Goal: Task Accomplishment & Management: Use online tool/utility

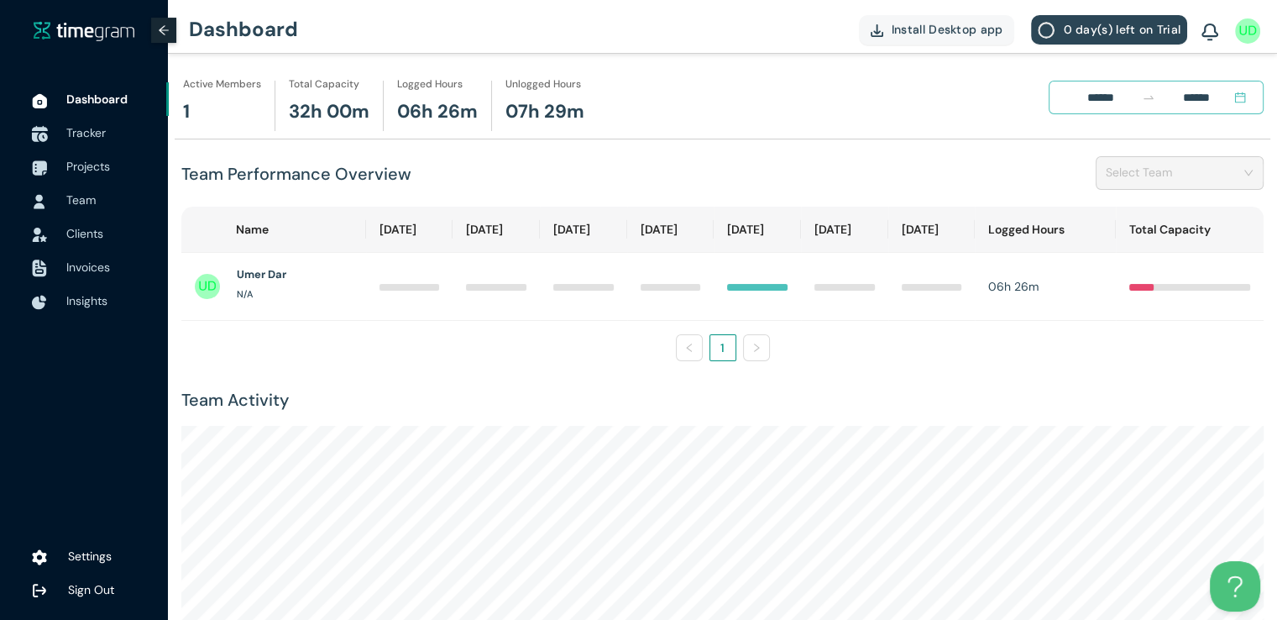
click at [91, 124] on span "Tracker" at bounding box center [110, 133] width 89 height 34
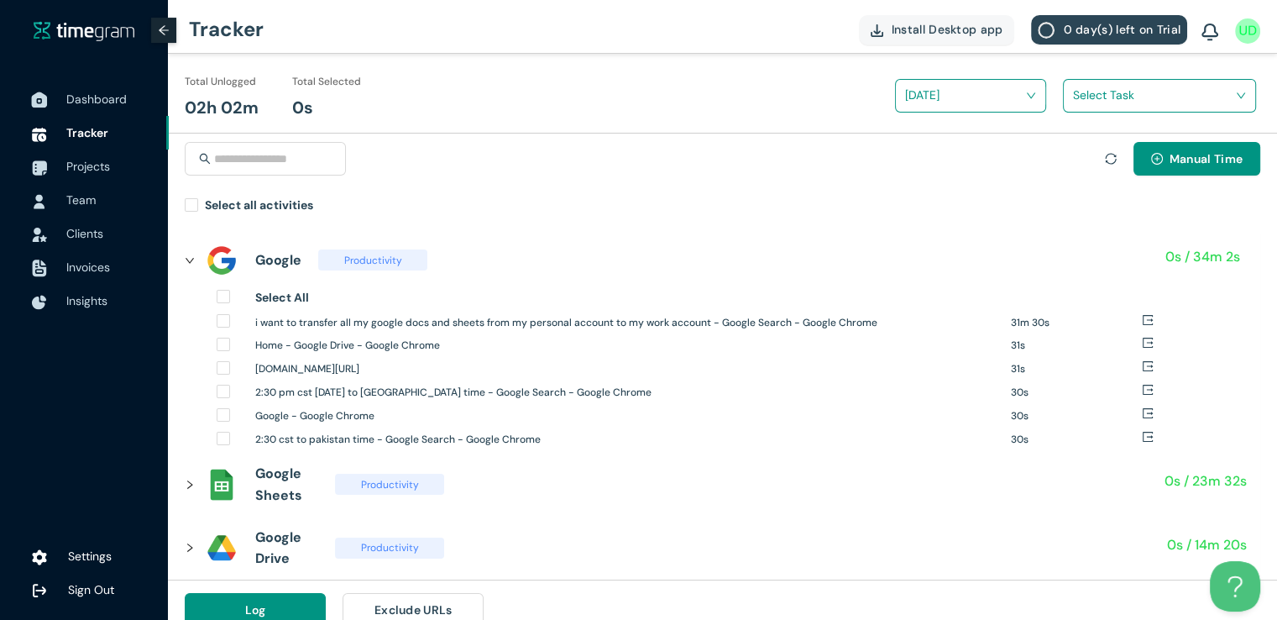
click at [89, 102] on span "Dashboard" at bounding box center [96, 99] width 60 height 15
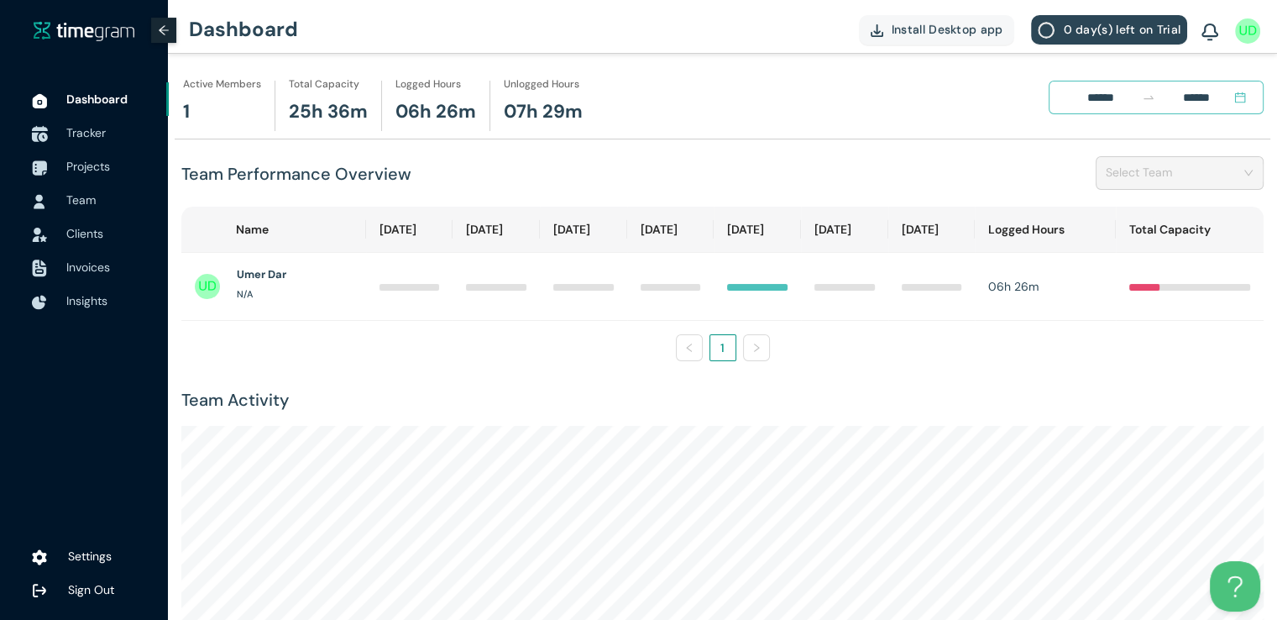
click at [84, 135] on span "Tracker" at bounding box center [85, 132] width 39 height 15
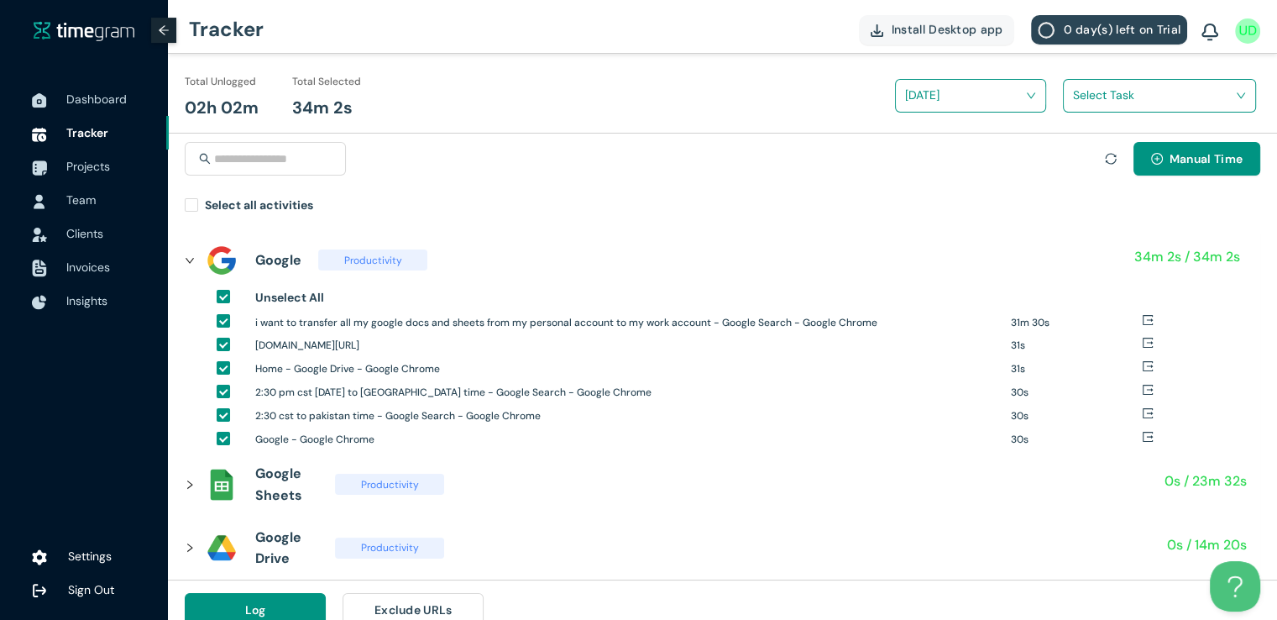
scroll to position [19, 0]
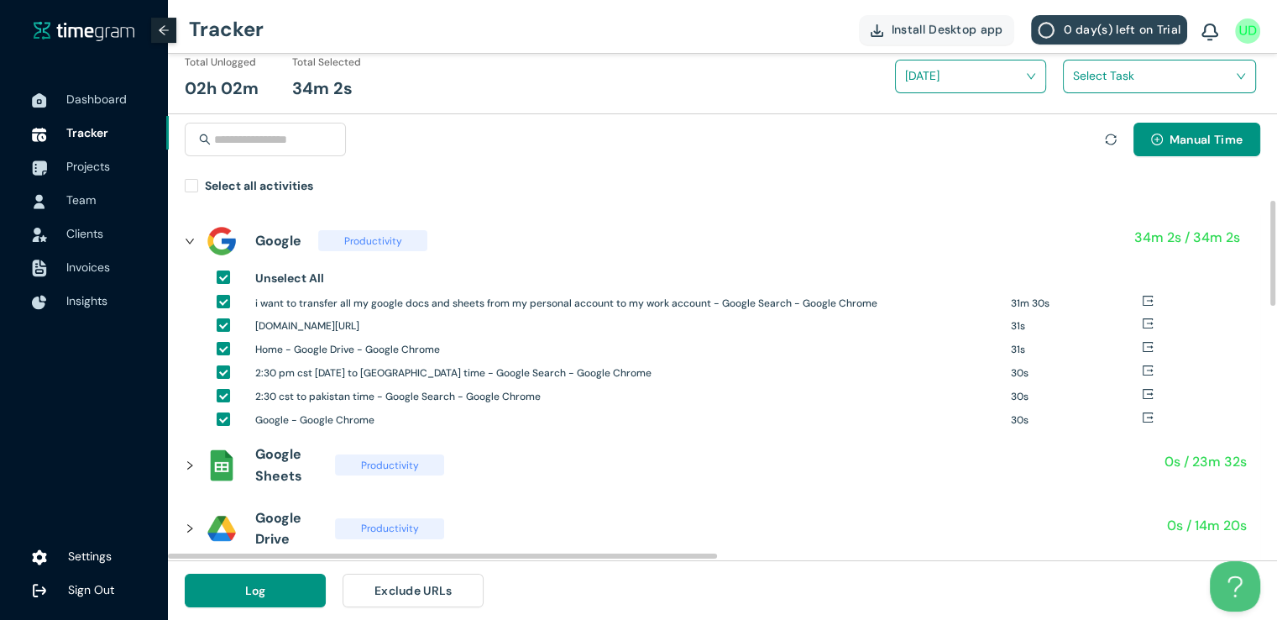
click at [185, 470] on icon "right" at bounding box center [190, 465] width 10 height 10
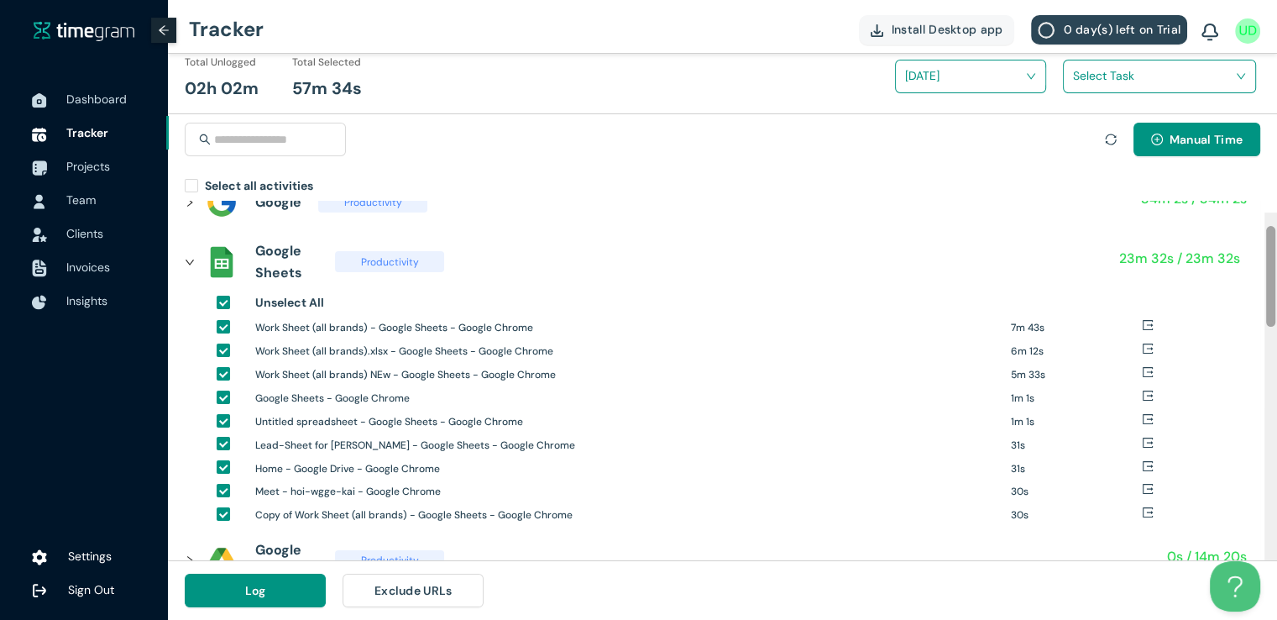
scroll to position [0, 0]
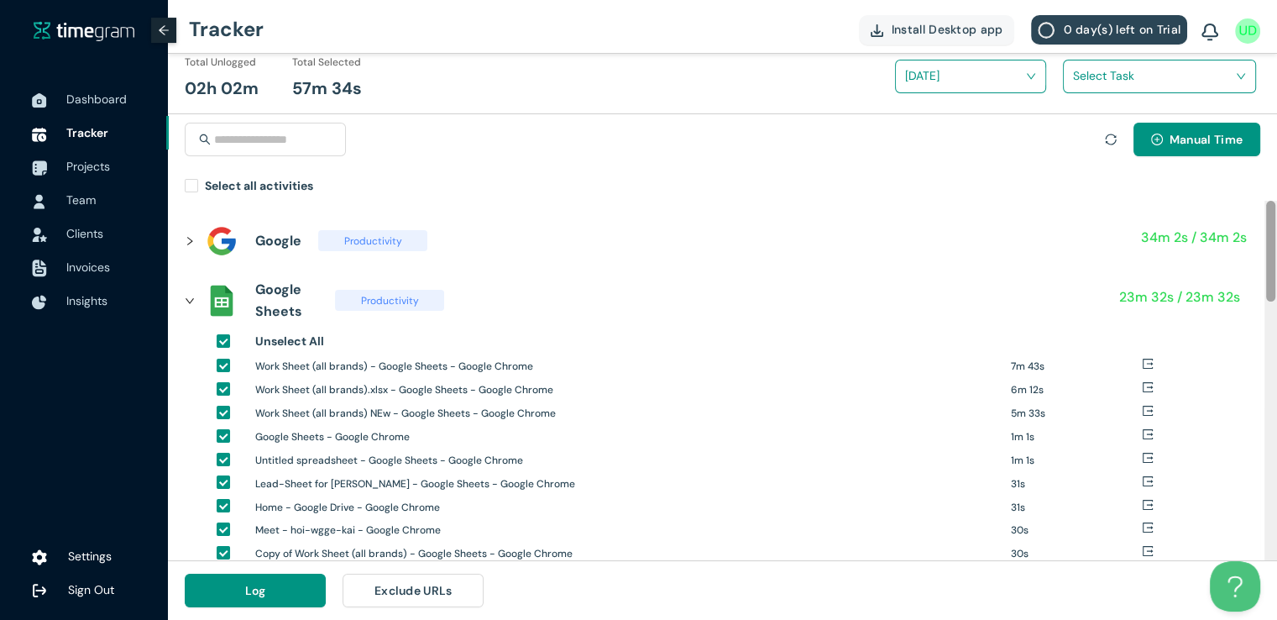
drag, startPoint x: 1272, startPoint y: 280, endPoint x: 1279, endPoint y: 239, distance: 40.9
click at [1277, 239] on html "Dashboard Tracker Projects Team Clients Invoices Insights Settings Sign Out Tra…" at bounding box center [638, 291] width 1277 height 620
click at [106, 110] on span "Dashboard" at bounding box center [110, 99] width 89 height 34
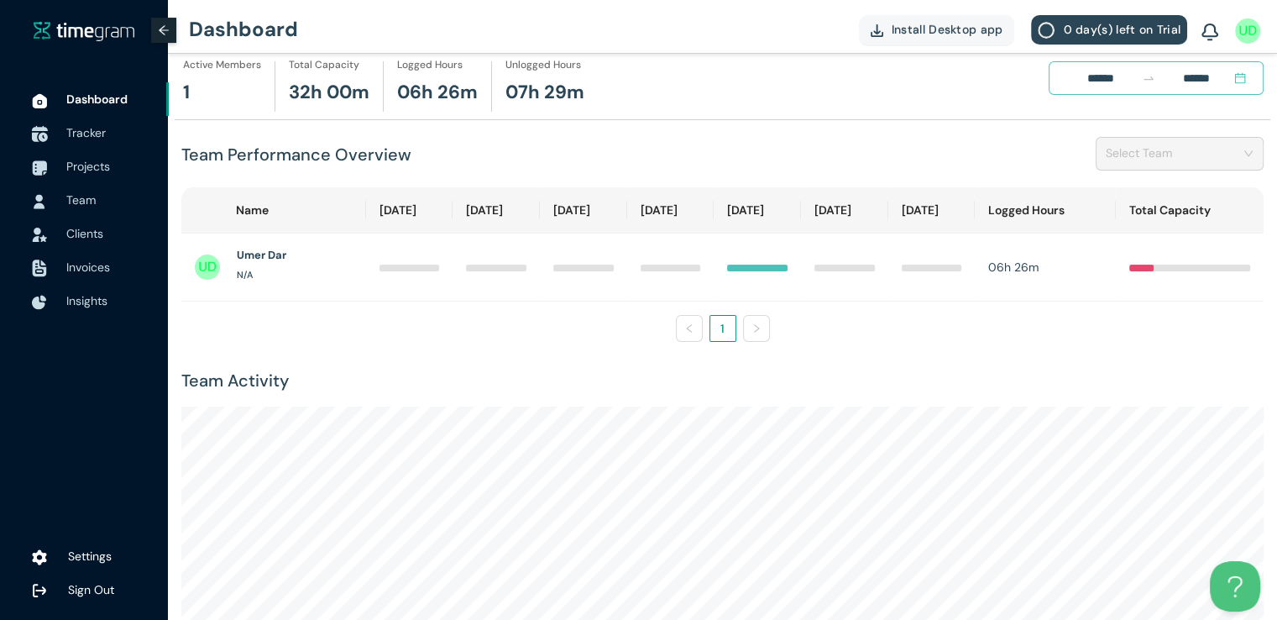
click at [95, 132] on span "Tracker" at bounding box center [85, 132] width 39 height 15
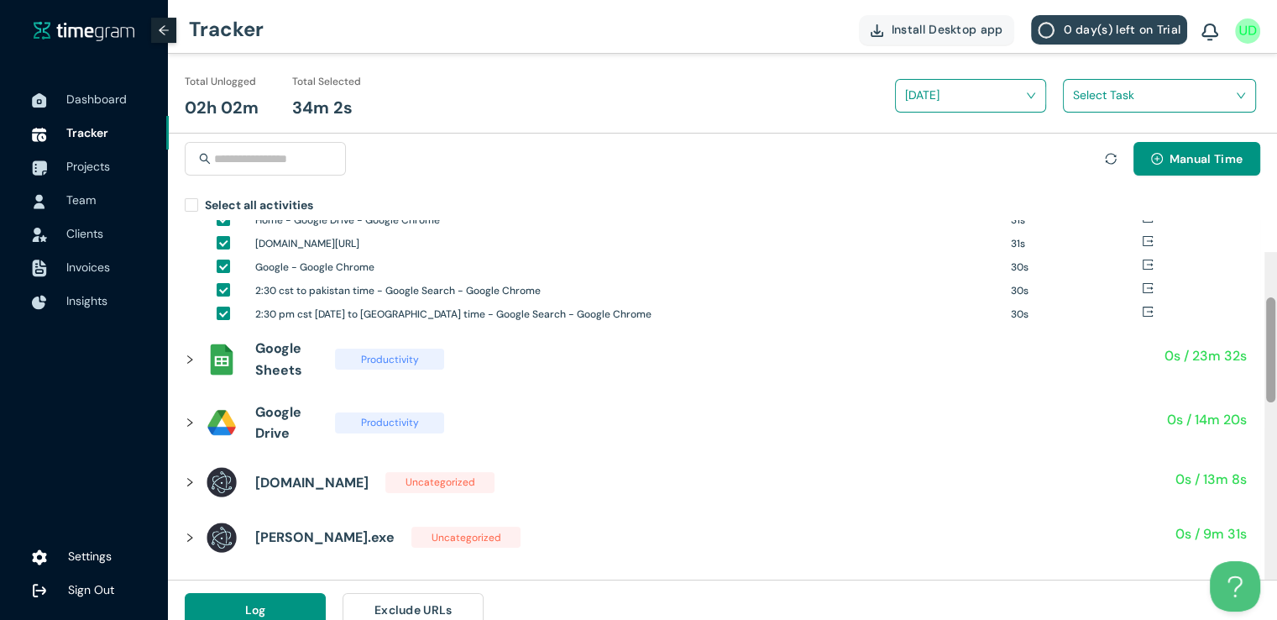
scroll to position [165, 0]
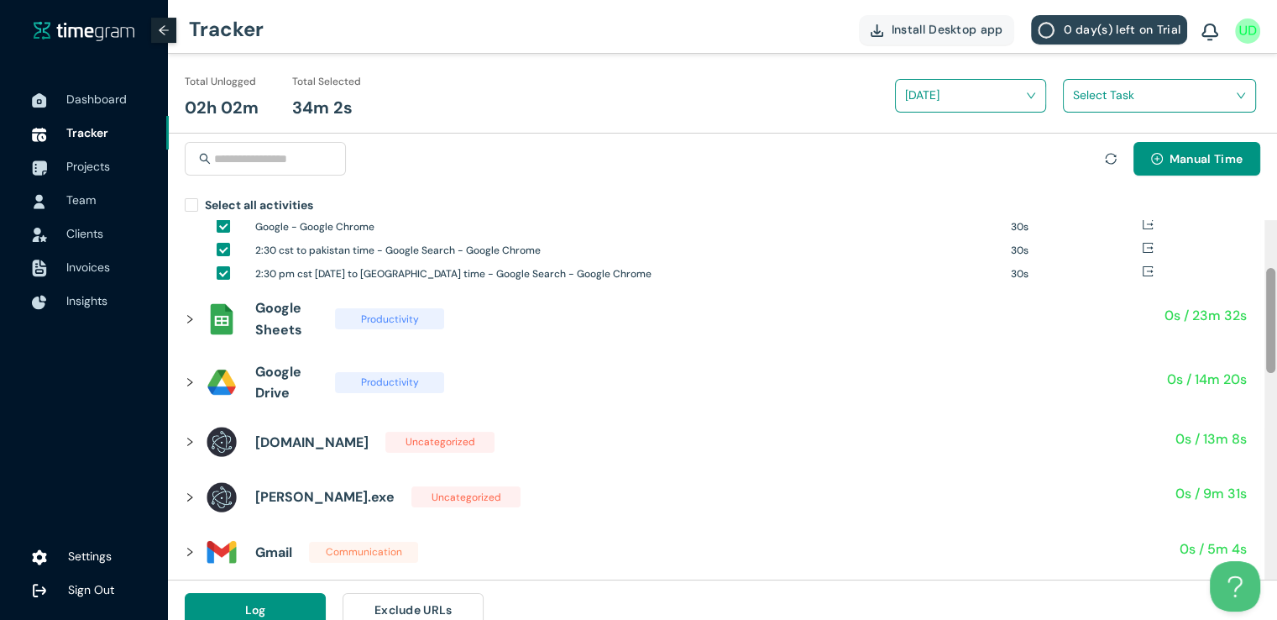
drag, startPoint x: 1268, startPoint y: 259, endPoint x: 1277, endPoint y: 308, distance: 49.6
click at [1277, 308] on html "Dashboard Tracker Projects Team Clients Invoices Insights Settings Sign Out Tra…" at bounding box center [638, 310] width 1277 height 620
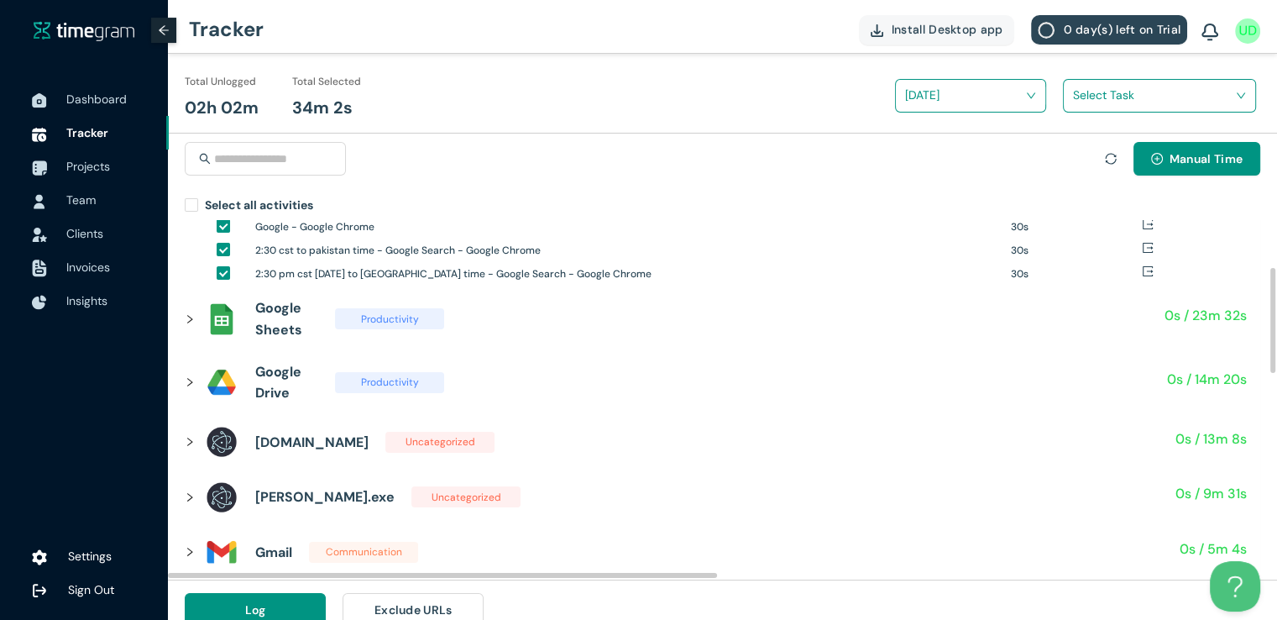
click at [188, 328] on div at bounding box center [195, 319] width 20 height 18
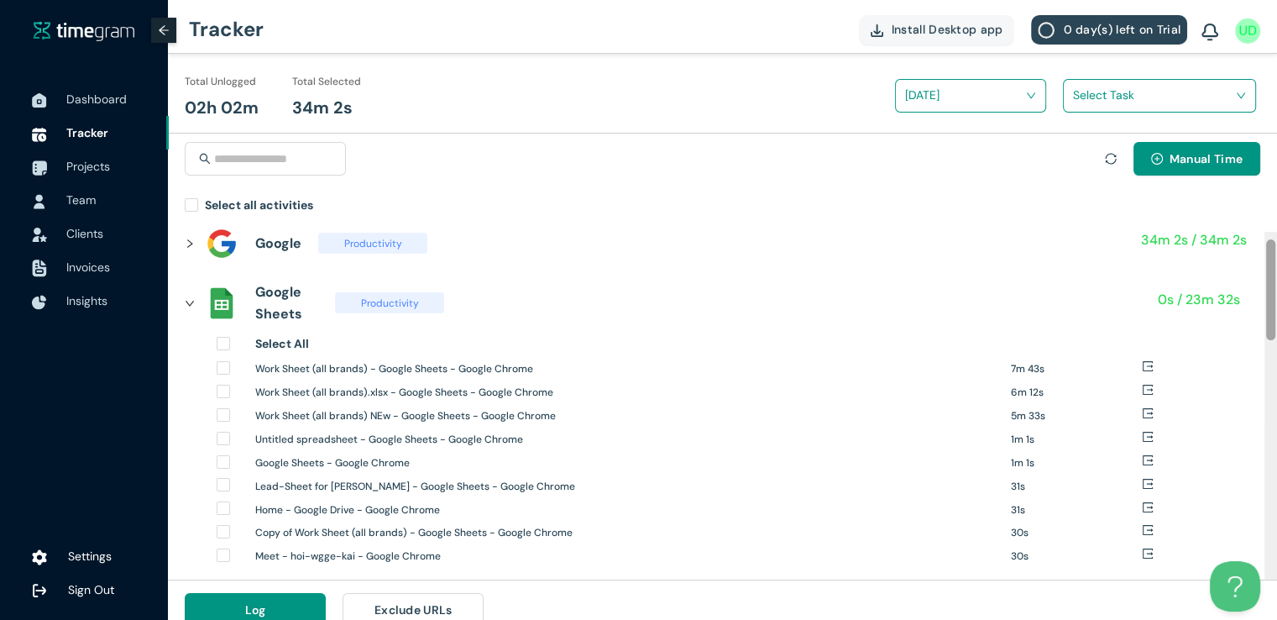
scroll to position [0, 0]
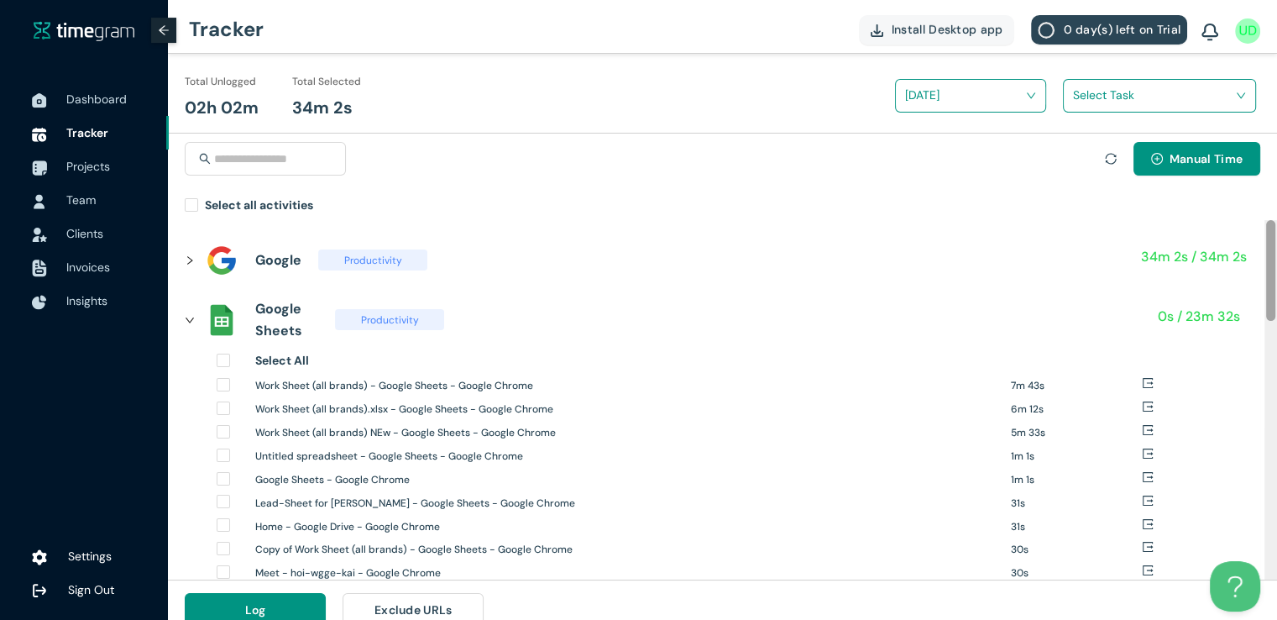
drag, startPoint x: 1271, startPoint y: 330, endPoint x: 1270, endPoint y: 255, distance: 74.8
click at [1270, 255] on div at bounding box center [1270, 270] width 9 height 101
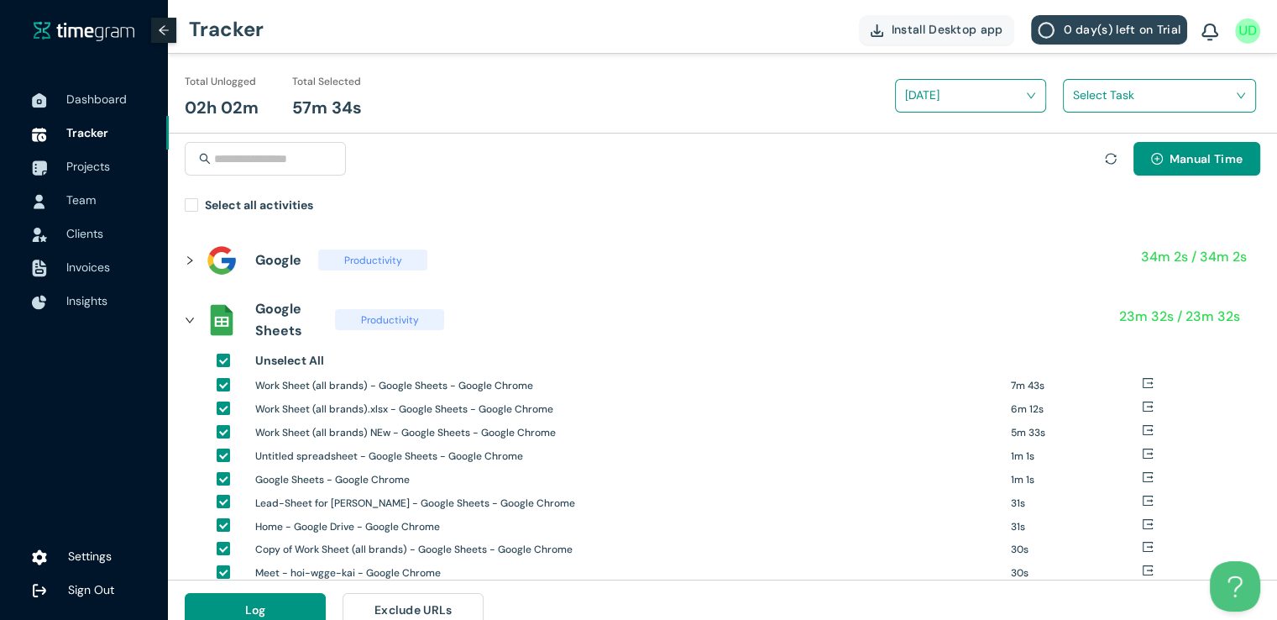
click at [1132, 103] on input "search" at bounding box center [1153, 94] width 161 height 25
click at [1082, 160] on div "Texas Zipcodes and BK" at bounding box center [1159, 157] width 191 height 27
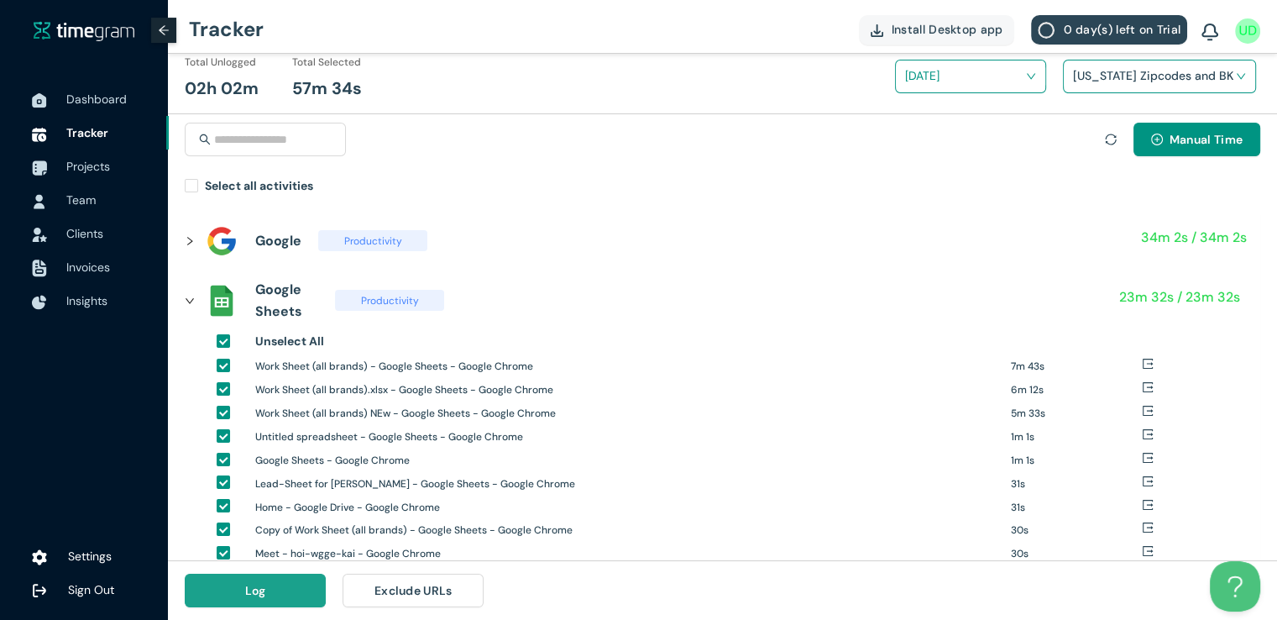
click at [228, 588] on button "Log" at bounding box center [255, 591] width 141 height 34
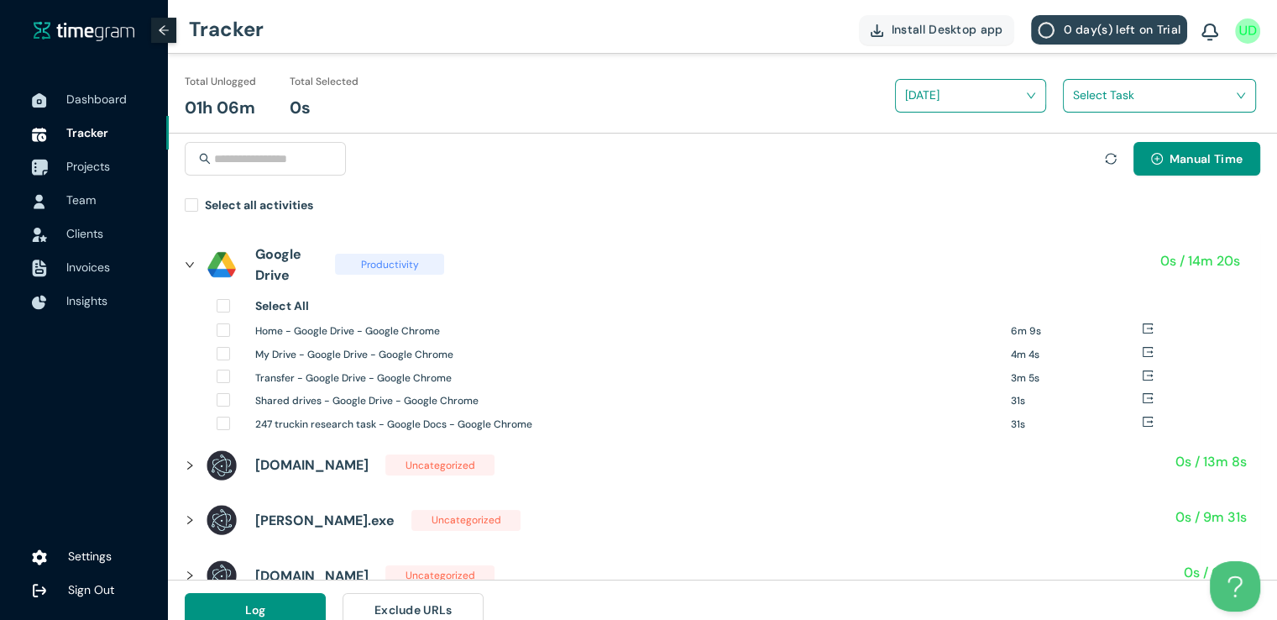
click at [80, 160] on span "Projects" at bounding box center [88, 166] width 44 height 15
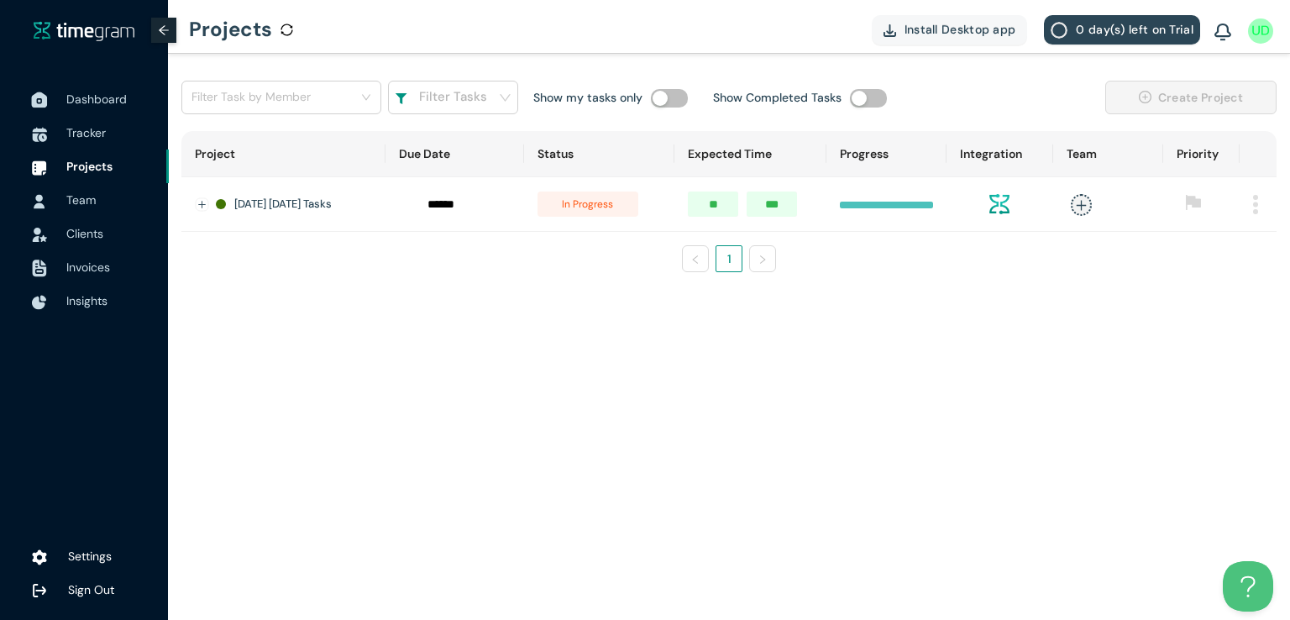
click at [85, 105] on span "Dashboard" at bounding box center [96, 99] width 60 height 15
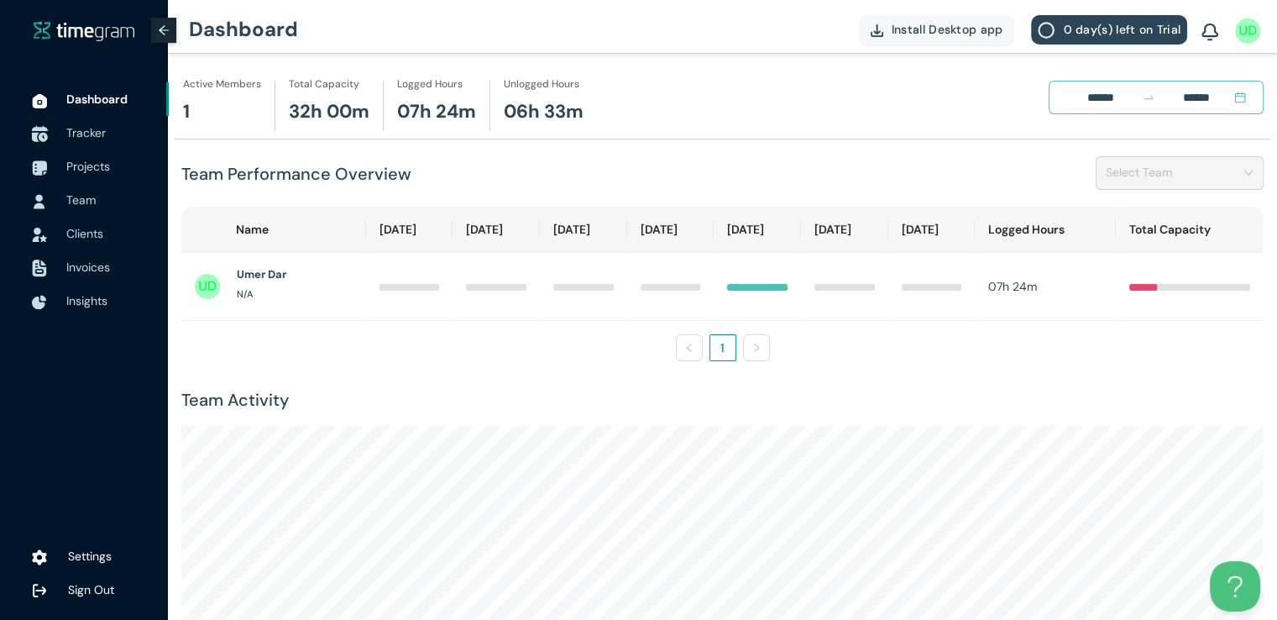
click at [84, 132] on span "Tracker" at bounding box center [85, 132] width 39 height 15
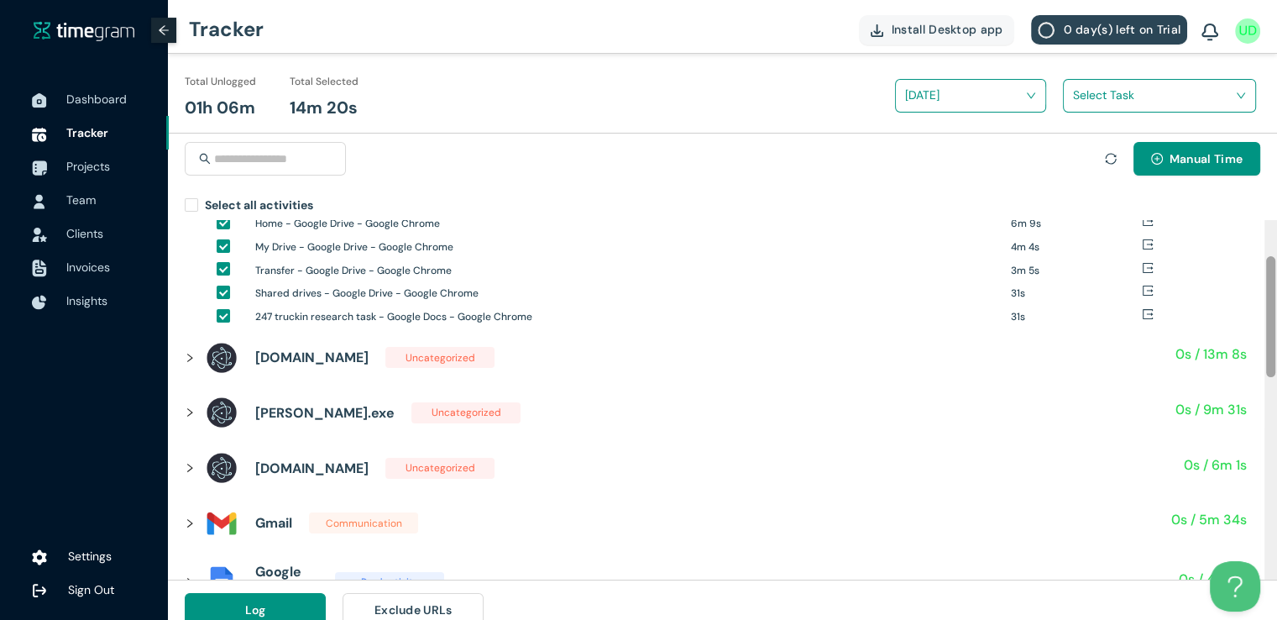
scroll to position [137, 0]
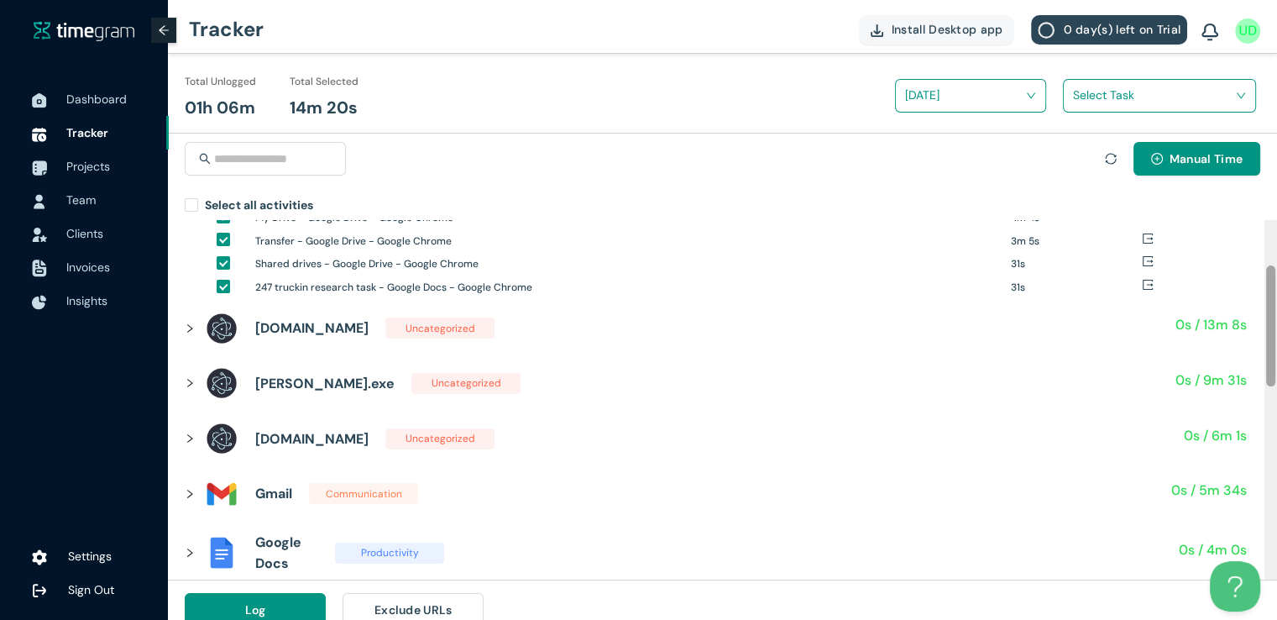
drag, startPoint x: 1270, startPoint y: 257, endPoint x: 1277, endPoint y: 303, distance: 46.8
click at [1277, 303] on html "Dashboard Tracker Projects Team Clients Invoices Insights Settings Sign Out Tra…" at bounding box center [638, 310] width 1277 height 620
click at [188, 336] on div at bounding box center [195, 328] width 20 height 18
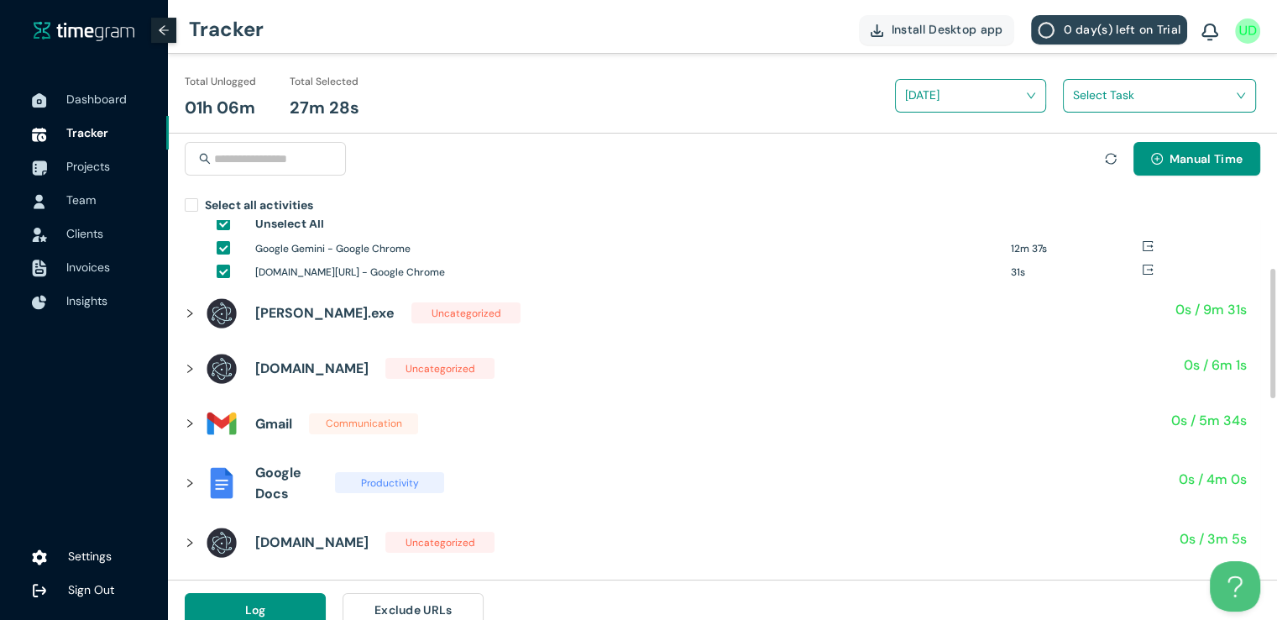
click at [188, 310] on icon "right" at bounding box center [190, 313] width 10 height 10
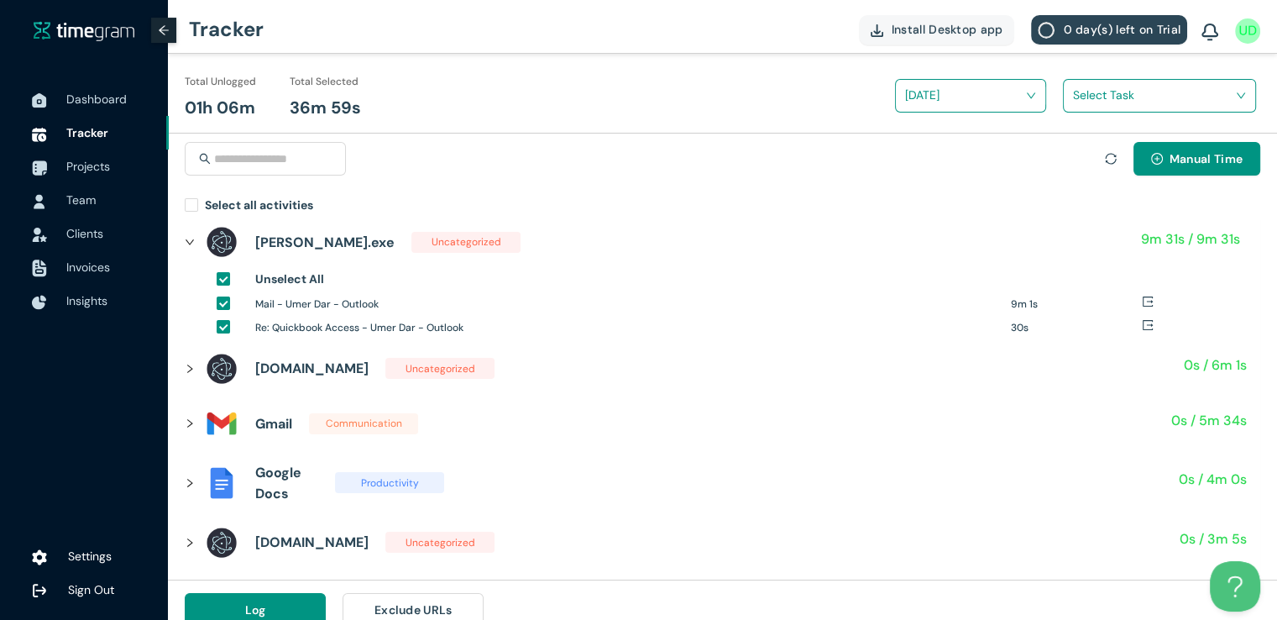
click at [1098, 93] on input "search" at bounding box center [1153, 94] width 161 height 25
click at [1077, 155] on div "Texas Zipcodes and BK" at bounding box center [1159, 157] width 191 height 27
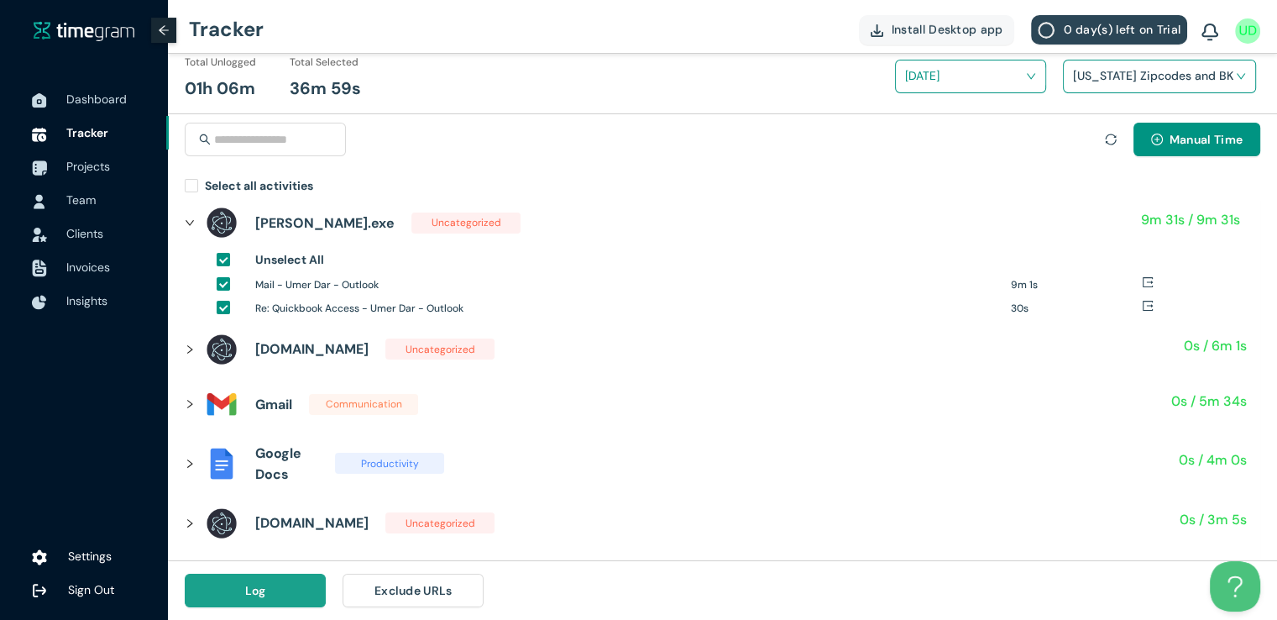
click at [287, 596] on button "Log" at bounding box center [255, 591] width 141 height 34
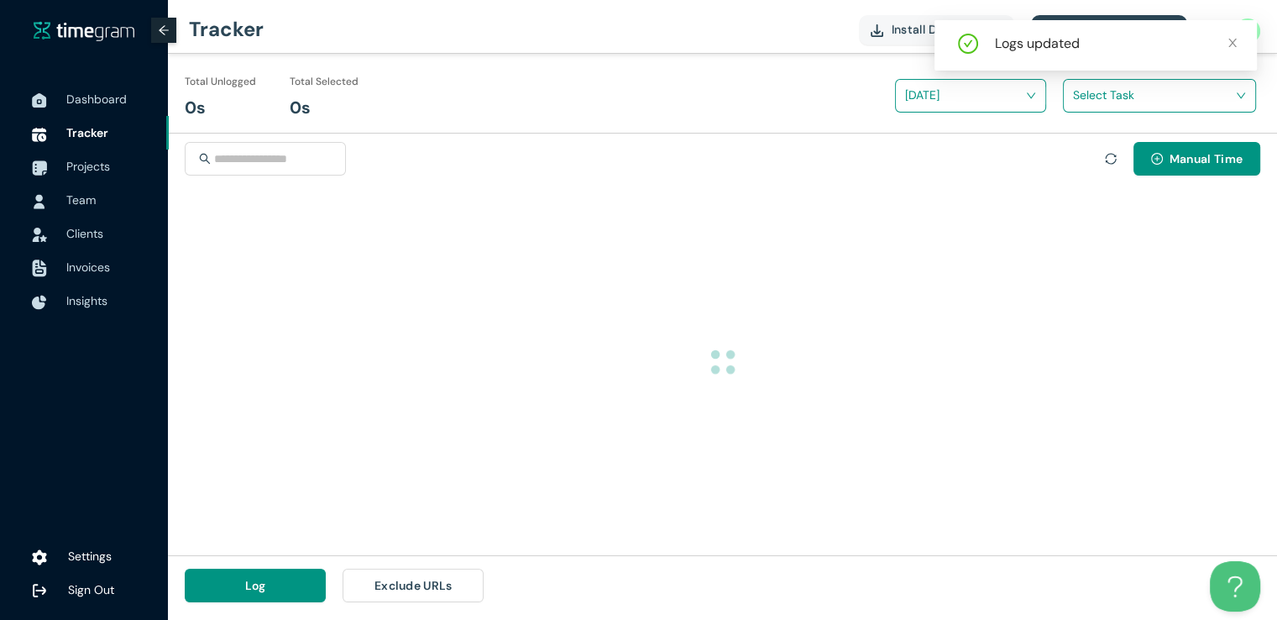
scroll to position [0, 0]
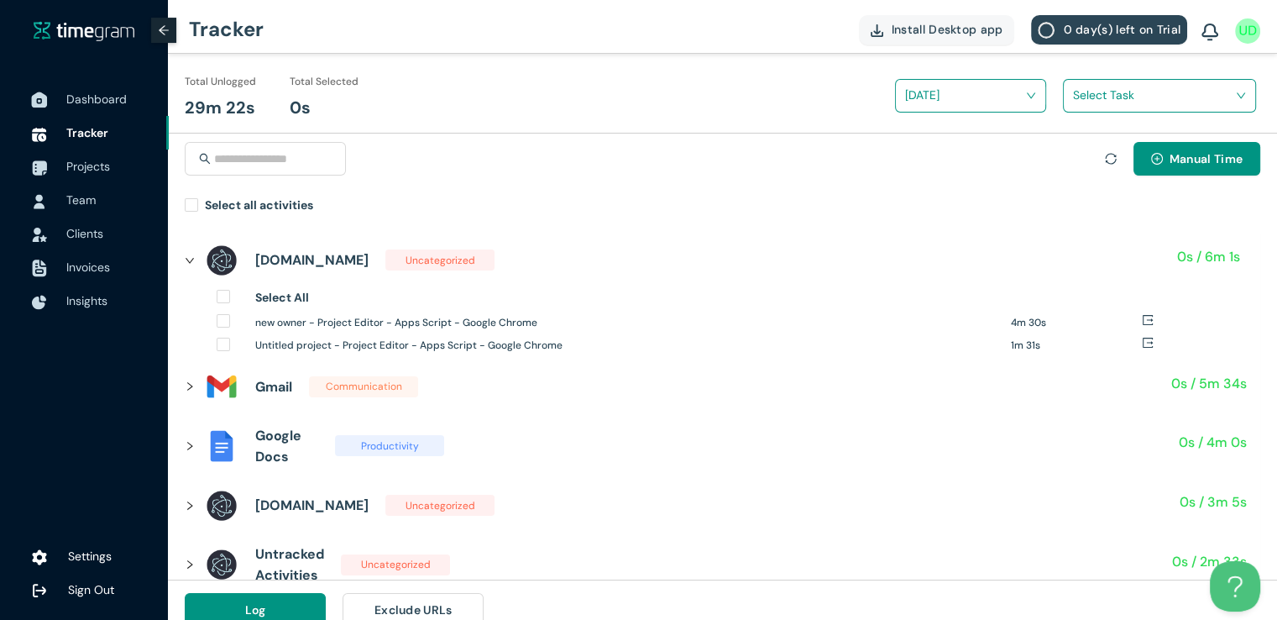
click at [81, 105] on span "Dashboard" at bounding box center [96, 99] width 60 height 15
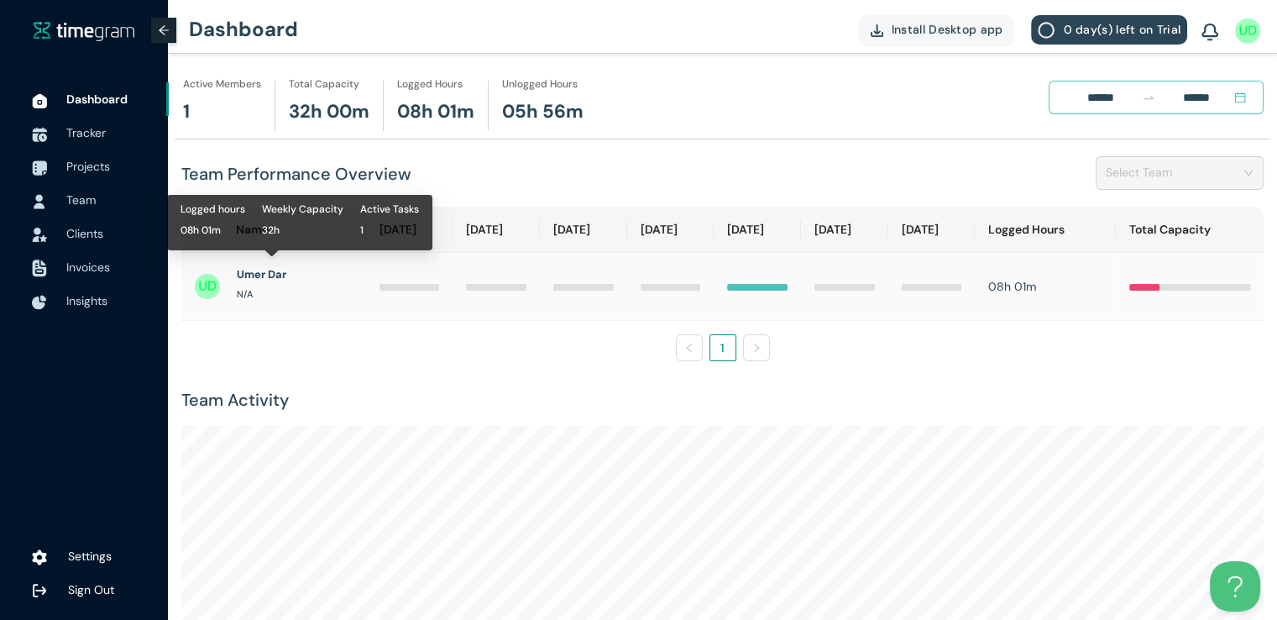
click at [282, 278] on h1 "Umer Dar" at bounding box center [262, 274] width 50 height 17
